Goal: Transaction & Acquisition: Purchase product/service

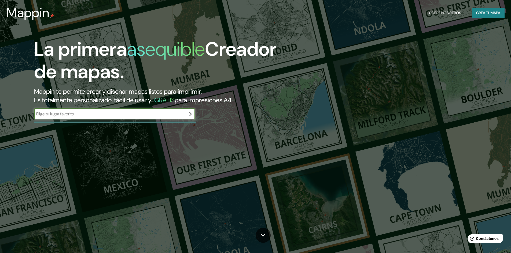
click at [189, 114] on icon "button" at bounding box center [189, 114] width 4 height 4
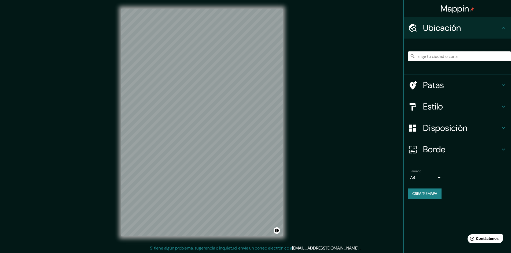
click at [431, 52] on input "Elige tu ciudad o zona" at bounding box center [459, 56] width 103 height 10
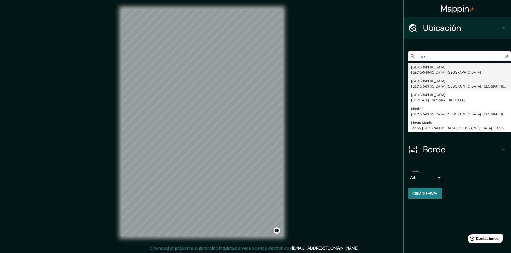
type input "[GEOGRAPHIC_DATA], [GEOGRAPHIC_DATA], [GEOGRAPHIC_DATA], [GEOGRAPHIC_DATA]"
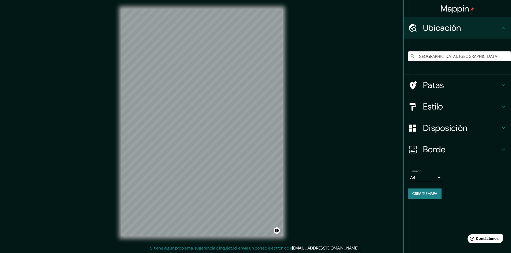
click at [450, 86] on h4 "Patas" at bounding box center [461, 85] width 77 height 11
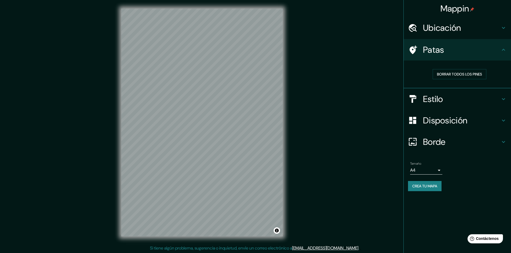
click at [505, 52] on icon at bounding box center [503, 50] width 6 height 6
click at [479, 97] on h4 "Estilo" at bounding box center [461, 99] width 77 height 11
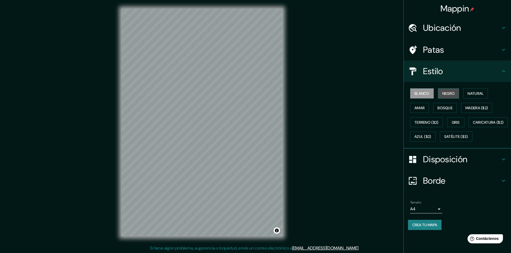
click at [448, 94] on font "Negro" at bounding box center [448, 93] width 13 height 5
click at [475, 94] on font "Natural" at bounding box center [475, 93] width 16 height 5
click at [424, 107] on font "Amar" at bounding box center [419, 108] width 10 height 5
click at [450, 110] on font "Bosque" at bounding box center [444, 108] width 15 height 5
click at [472, 109] on font "Madera ($2)" at bounding box center [476, 108] width 23 height 5
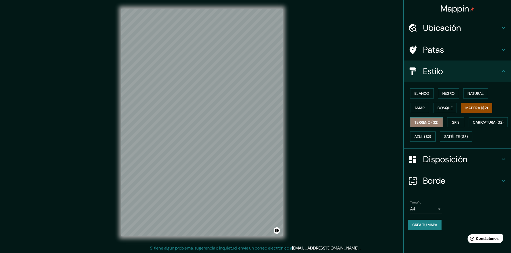
click at [417, 123] on font "Terreno ($2)" at bounding box center [426, 122] width 24 height 5
click at [454, 119] on font "Gris" at bounding box center [456, 122] width 8 height 7
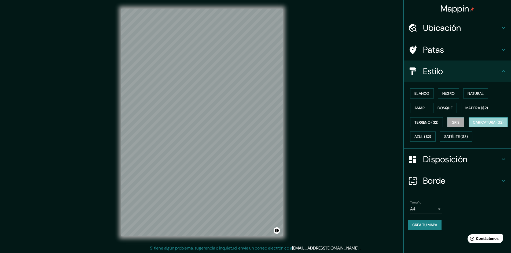
click at [473, 125] on font "Caricatura ($2)" at bounding box center [488, 122] width 31 height 5
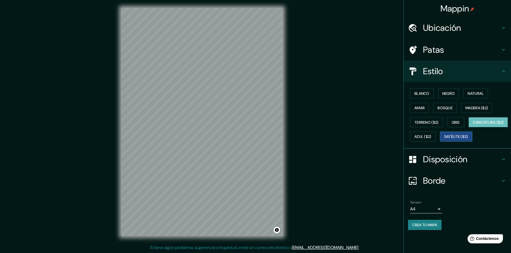
click at [444, 139] on font "Satélite ($3)" at bounding box center [456, 137] width 24 height 5
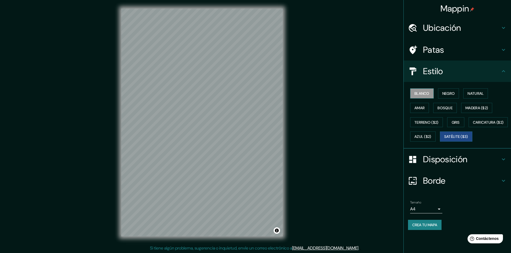
click at [429, 96] on font "Blanco" at bounding box center [421, 93] width 15 height 5
click at [450, 91] on font "Negro" at bounding box center [448, 93] width 13 height 7
click at [473, 93] on font "Natural" at bounding box center [475, 93] width 16 height 5
click at [503, 74] on icon at bounding box center [503, 71] width 6 height 6
click at [504, 72] on icon at bounding box center [503, 71] width 6 height 6
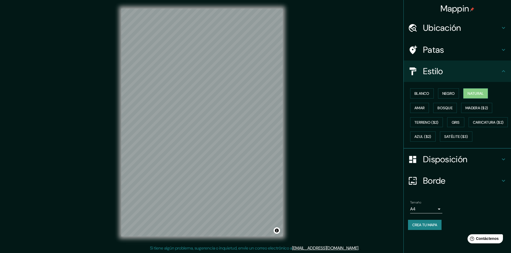
click at [499, 165] on h4 "Disposición" at bounding box center [461, 159] width 77 height 11
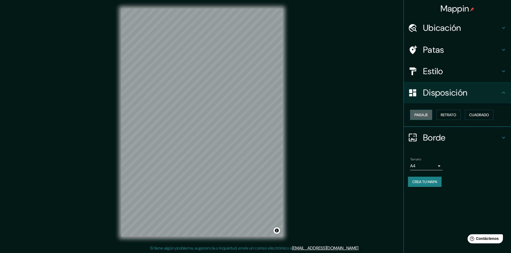
click at [427, 115] on font "Paisaje" at bounding box center [420, 115] width 13 height 5
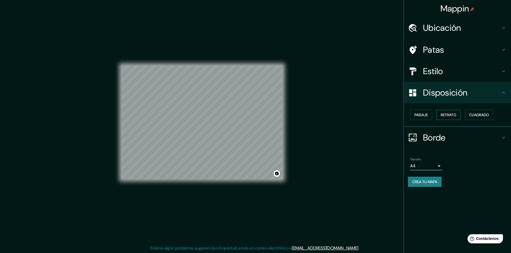
click at [447, 116] on font "Retrato" at bounding box center [449, 115] width 16 height 5
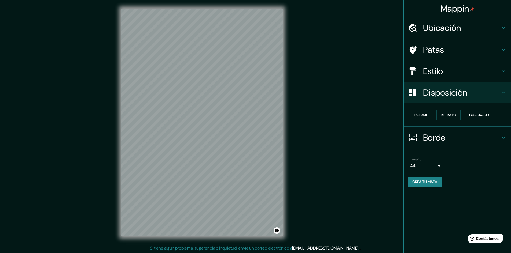
click at [478, 116] on font "Cuadrado" at bounding box center [479, 115] width 20 height 5
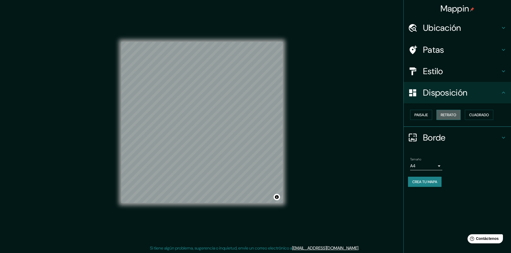
click at [449, 117] on font "Retrato" at bounding box center [449, 115] width 16 height 5
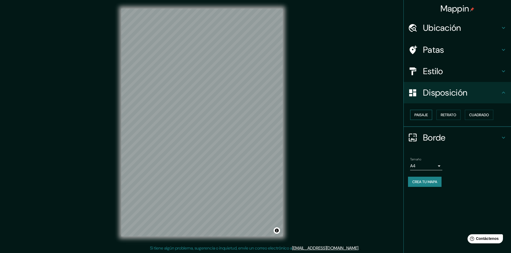
click at [426, 116] on font "Paisaje" at bounding box center [420, 115] width 13 height 5
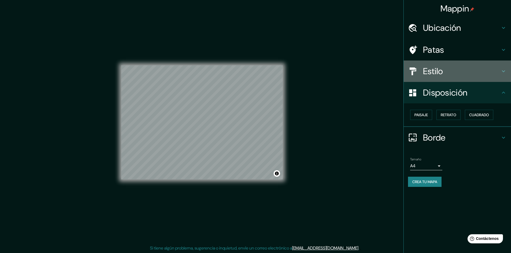
click at [455, 73] on h4 "Estilo" at bounding box center [461, 71] width 77 height 11
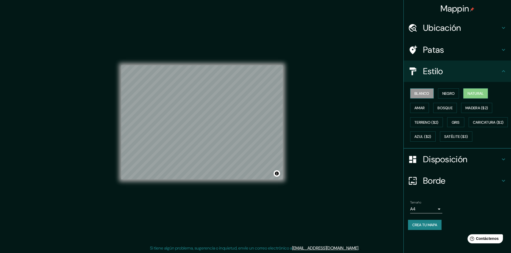
click at [422, 92] on font "Blanco" at bounding box center [421, 93] width 15 height 5
click at [447, 95] on font "Negro" at bounding box center [448, 93] width 13 height 5
click at [480, 95] on font "Natural" at bounding box center [475, 93] width 16 height 5
click at [426, 104] on button "Amar" at bounding box center [419, 108] width 19 height 10
click at [428, 96] on font "Blanco" at bounding box center [421, 93] width 15 height 5
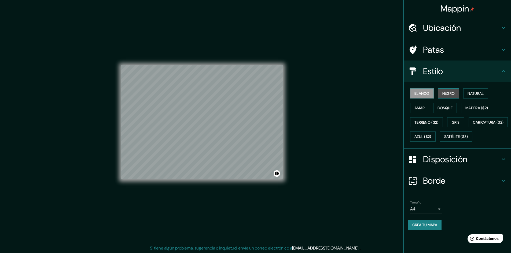
click at [447, 94] on font "Negro" at bounding box center [448, 93] width 13 height 5
click at [479, 89] on button "Natural" at bounding box center [475, 93] width 25 height 10
click at [478, 186] on h4 "Borde" at bounding box center [461, 181] width 77 height 11
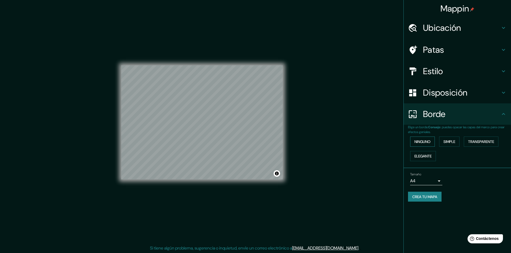
click at [425, 144] on font "Ninguno" at bounding box center [422, 141] width 16 height 5
click at [455, 143] on font "Simple" at bounding box center [449, 141] width 12 height 5
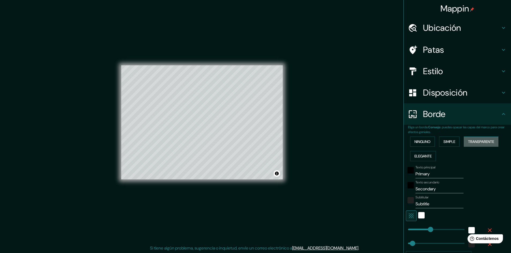
click at [472, 144] on font "Transparente" at bounding box center [481, 141] width 26 height 5
click at [417, 158] on font "Elegante" at bounding box center [422, 156] width 17 height 5
click at [417, 145] on font "Ninguno" at bounding box center [422, 141] width 16 height 7
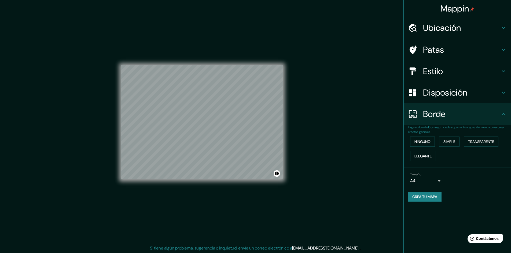
scroll to position [1, 0]
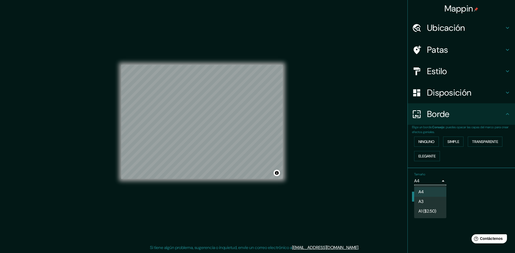
click at [437, 182] on body "Mappin Ubicación [GEOGRAPHIC_DATA], [GEOGRAPHIC_DATA], [GEOGRAPHIC_DATA], [GEOG…" at bounding box center [257, 125] width 515 height 253
click at [432, 204] on li "A3" at bounding box center [430, 202] width 32 height 10
type input "a4"
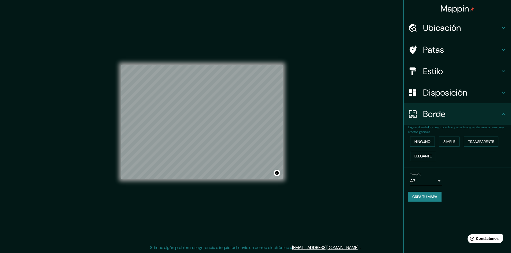
scroll to position [0, 0]
click at [496, 49] on h4 "Patas" at bounding box center [461, 50] width 77 height 11
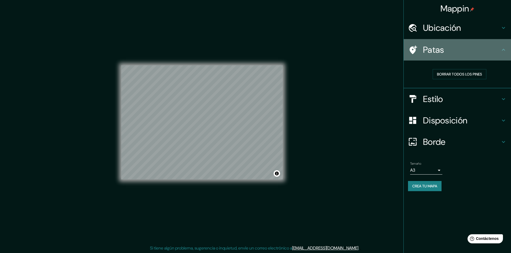
click at [504, 51] on icon at bounding box center [503, 50] width 6 height 6
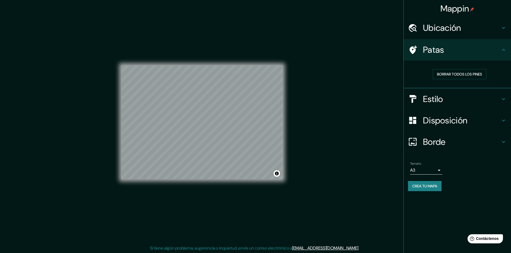
click at [477, 96] on h4 "Estilo" at bounding box center [461, 99] width 77 height 11
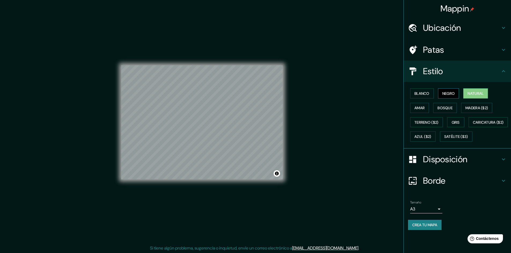
click at [449, 92] on font "Negro" at bounding box center [448, 93] width 13 height 5
click at [418, 90] on font "Blanco" at bounding box center [421, 93] width 15 height 7
click at [474, 93] on font "Natural" at bounding box center [475, 93] width 16 height 5
click at [430, 228] on font "Crea tu mapa" at bounding box center [424, 225] width 25 height 5
click at [428, 229] on font "Crea tu mapa" at bounding box center [424, 225] width 25 height 7
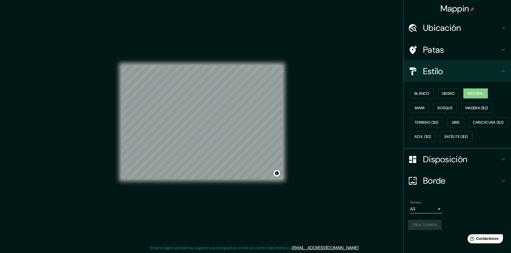
scroll to position [1, 0]
click at [468, 50] on h4 "Patas" at bounding box center [461, 50] width 77 height 11
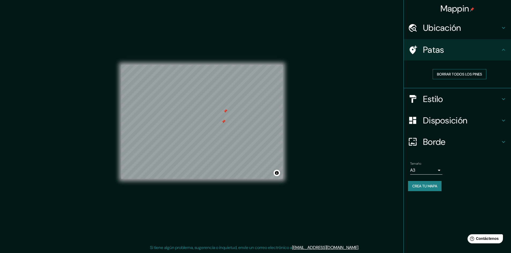
click at [468, 72] on font "Borrar todos los pines" at bounding box center [459, 74] width 45 height 5
